Goal: Information Seeking & Learning: Check status

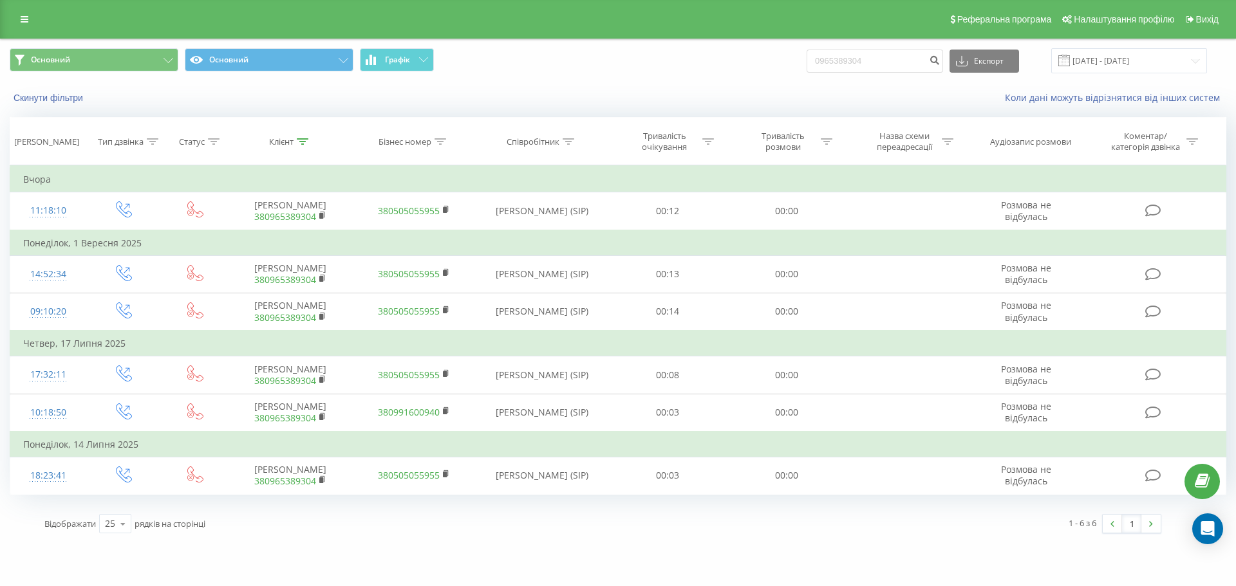
click at [6, 23] on div "Реферальна програма Налаштування профілю Вихід" at bounding box center [618, 19] width 1236 height 39
click at [19, 22] on link at bounding box center [24, 19] width 23 height 18
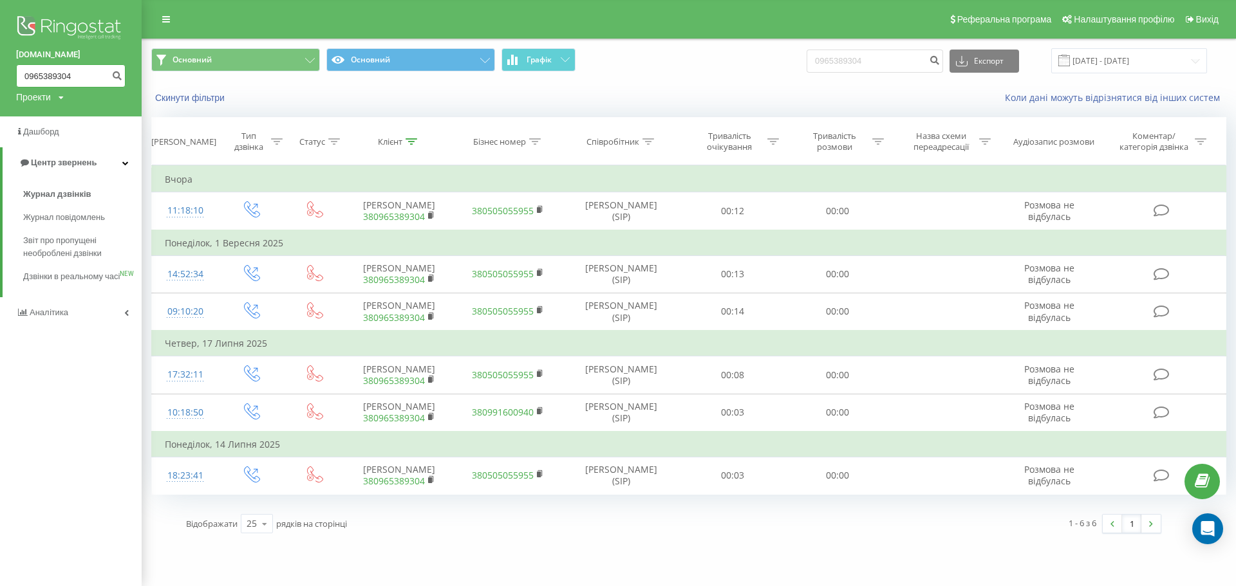
click at [64, 76] on input "0965389304" at bounding box center [70, 75] width 109 height 23
click at [77, 80] on input "0965389304" at bounding box center [70, 75] width 109 height 23
type input "0"
paste input "0937884320"
type input "0937884320"
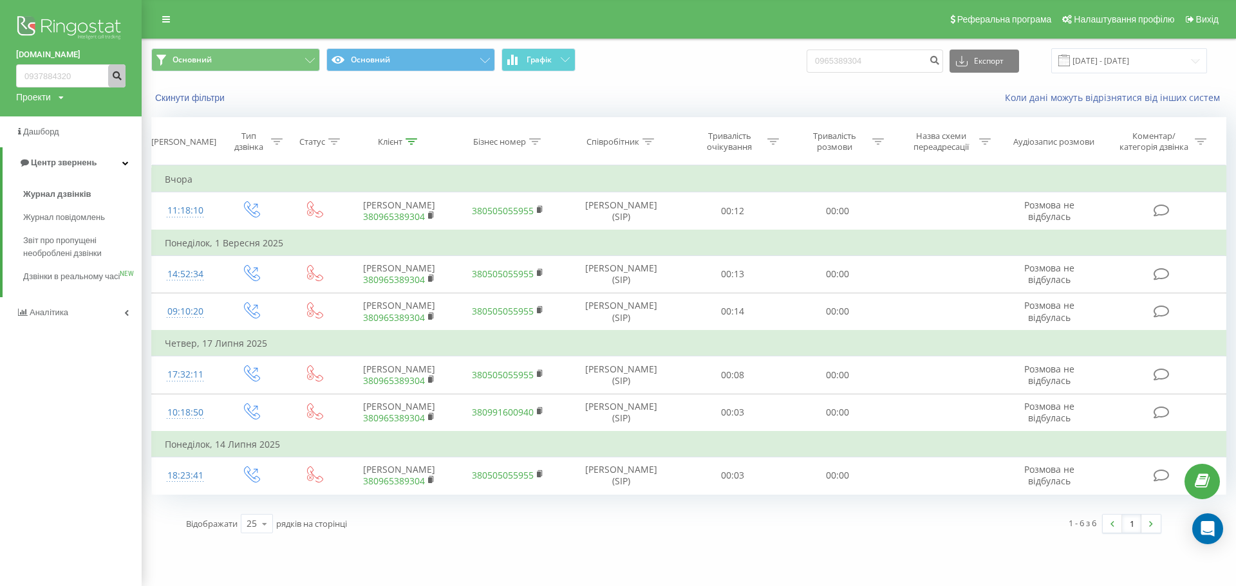
click at [118, 73] on icon "submit" at bounding box center [116, 74] width 11 height 8
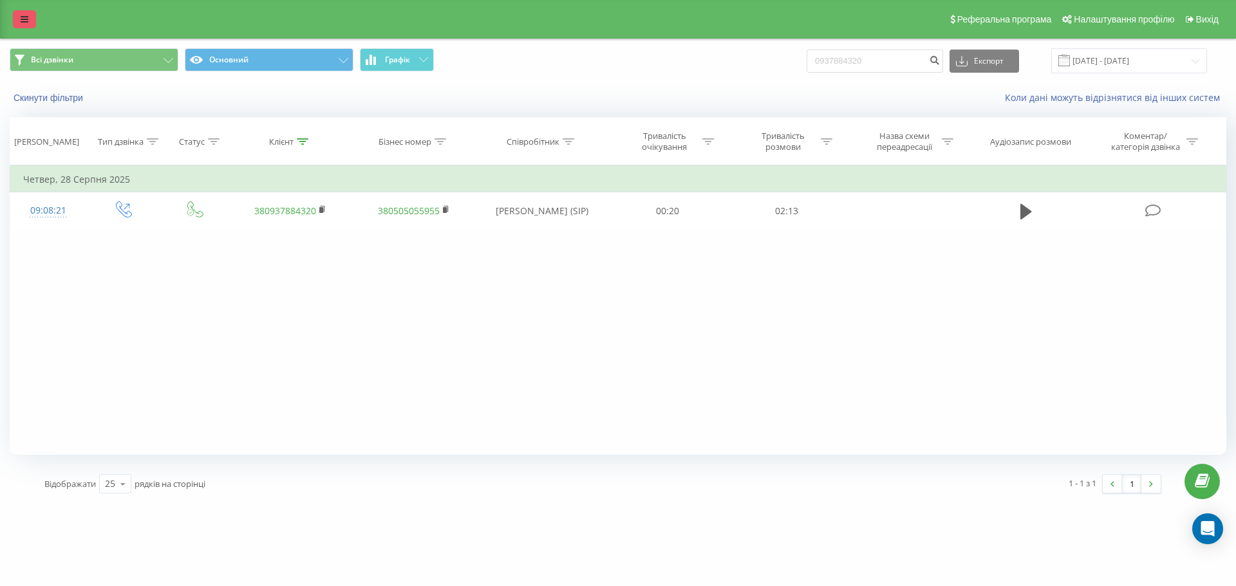
click at [32, 24] on link at bounding box center [24, 19] width 23 height 18
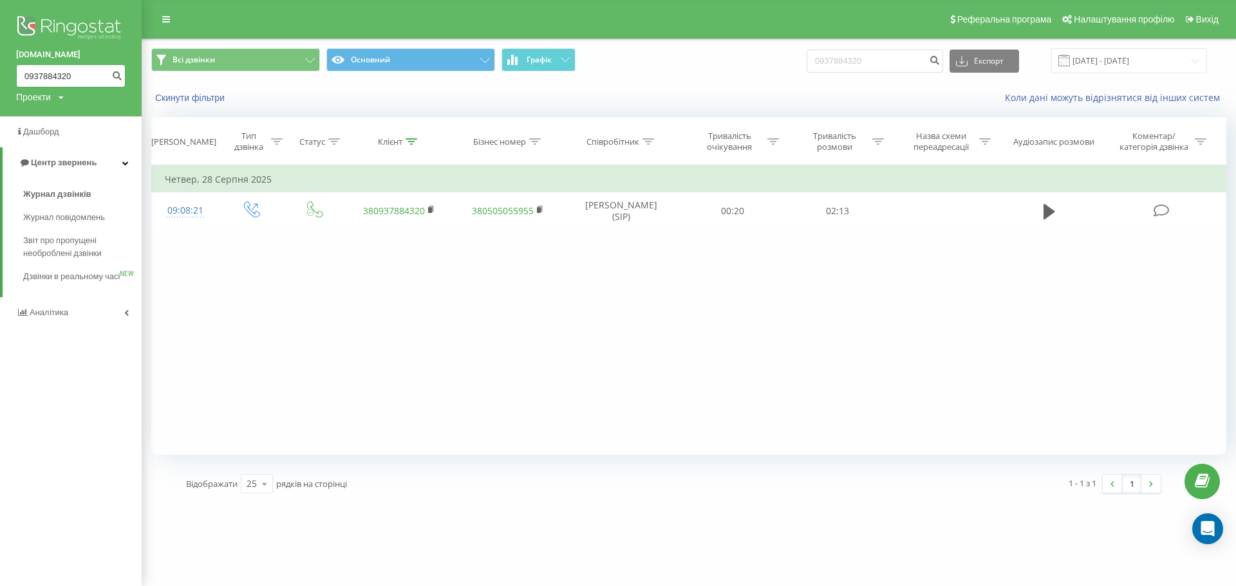
drag, startPoint x: 75, startPoint y: 75, endPoint x: 8, endPoint y: 69, distance: 67.2
click at [8, 69] on div "bazismed.com 0937884320 Проекти bazismed.com" at bounding box center [71, 58] width 142 height 116
